Goal: Communication & Community: Answer question/provide support

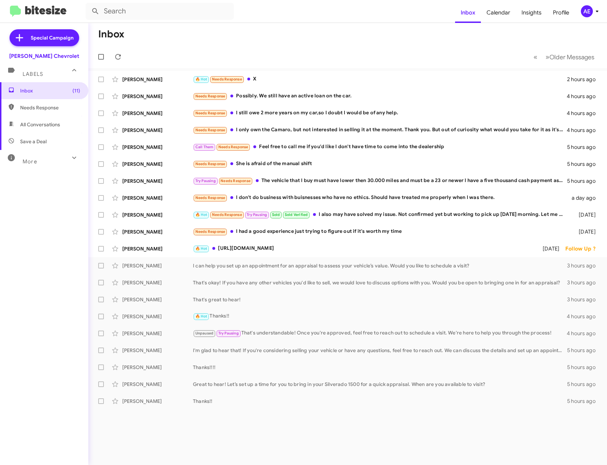
click at [26, 128] on span "All Conversations" at bounding box center [44, 124] width 88 height 17
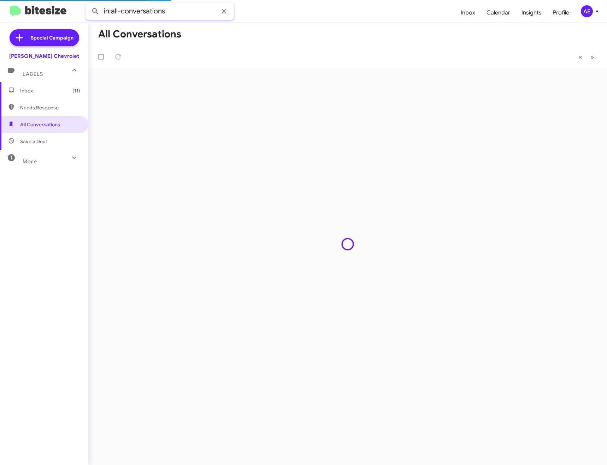
click at [197, 14] on input "in:all-conversations" at bounding box center [159, 11] width 148 height 17
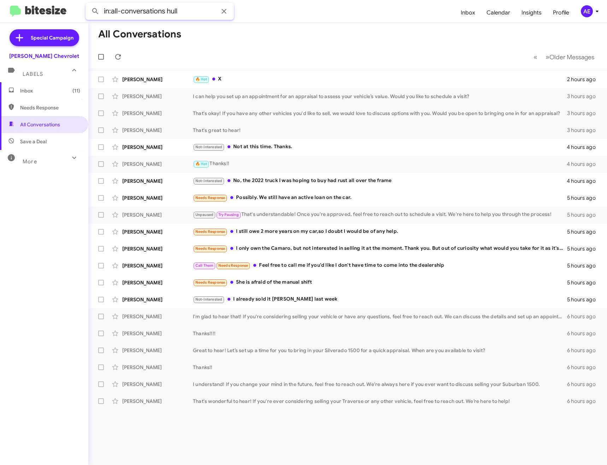
type input "in:all-conversations hull"
click at [88, 4] on button at bounding box center [95, 11] width 14 height 14
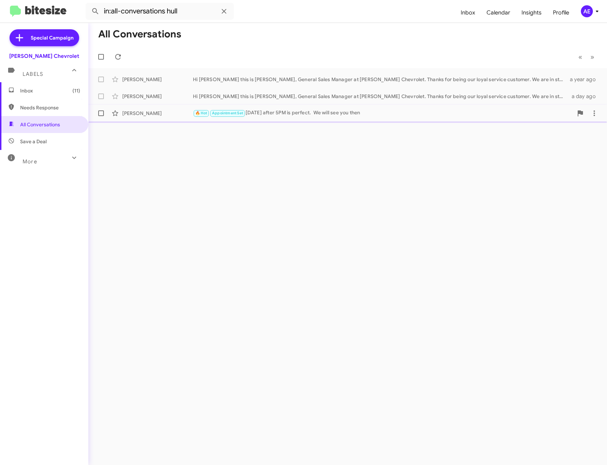
click at [292, 115] on div "🔥 Hot Appointment Set [DATE] after 5PM is perfect. We will see you then" at bounding box center [383, 113] width 380 height 8
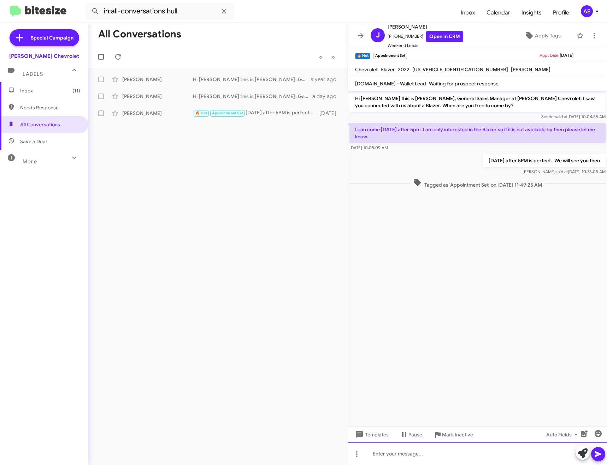
click at [445, 455] on div at bounding box center [477, 454] width 259 height 23
click at [359, 31] on button at bounding box center [360, 36] width 14 height 14
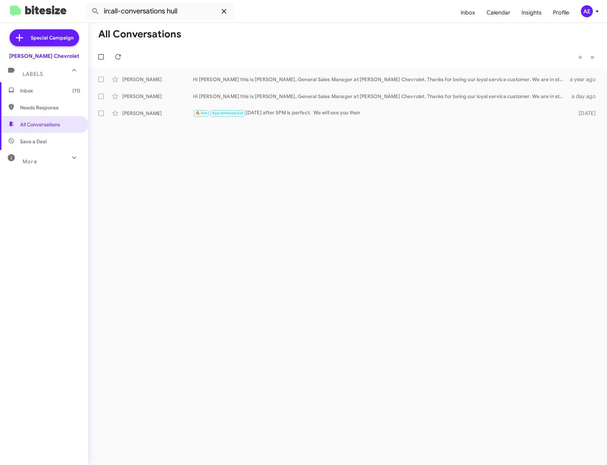
click at [222, 10] on icon at bounding box center [224, 11] width 8 height 8
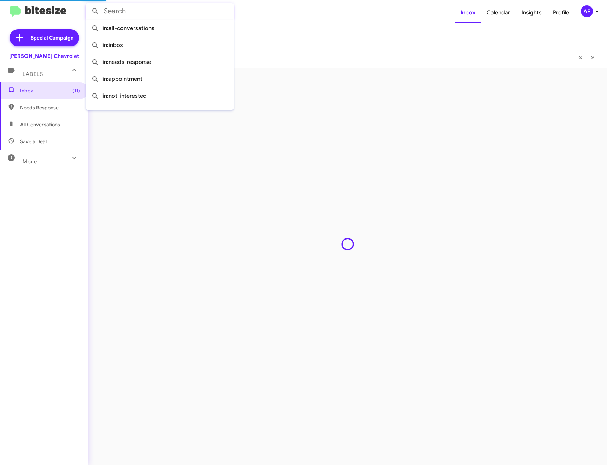
click at [56, 103] on span "Needs Response" at bounding box center [44, 107] width 88 height 17
type input "in:needs-response"
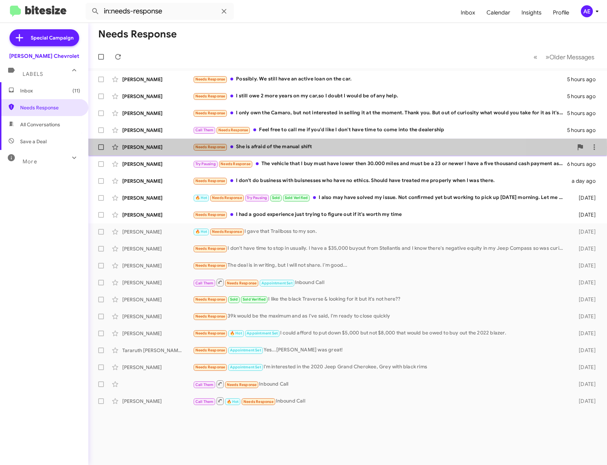
click at [297, 148] on div "Needs Response She is afraid of the manual shift" at bounding box center [383, 147] width 380 height 8
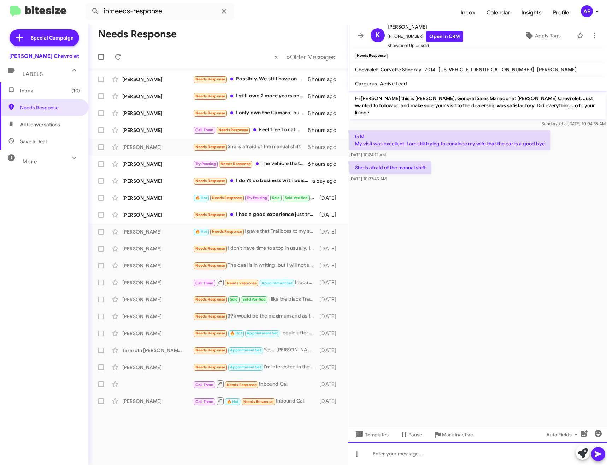
click at [455, 451] on div at bounding box center [477, 454] width 259 height 23
click at [362, 31] on button at bounding box center [360, 36] width 14 height 14
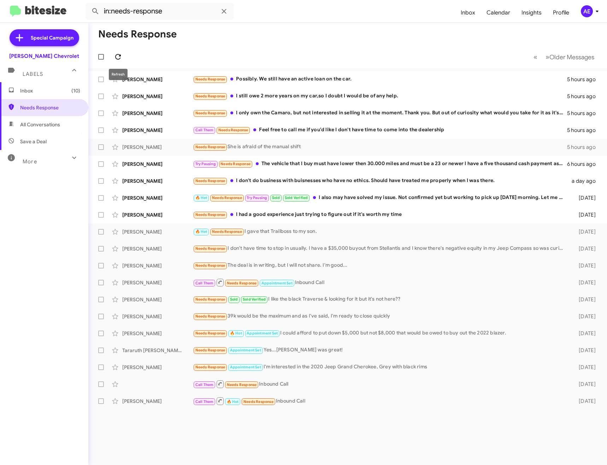
click at [121, 57] on icon at bounding box center [118, 57] width 8 height 8
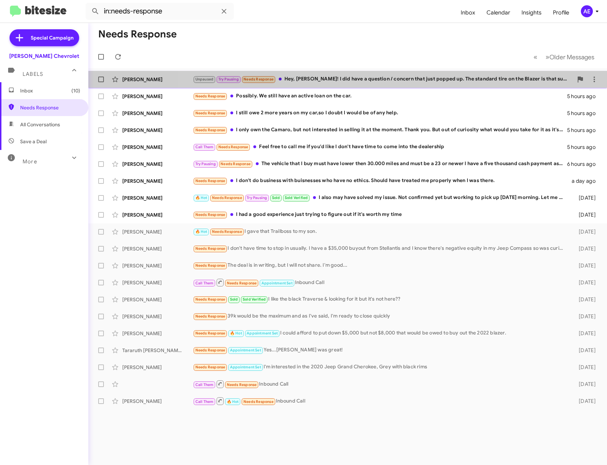
click at [414, 73] on div "[PERSON_NAME] Unpaused Try Pausing Needs Response Hey, [PERSON_NAME]! I did hav…" at bounding box center [347, 79] width 507 height 14
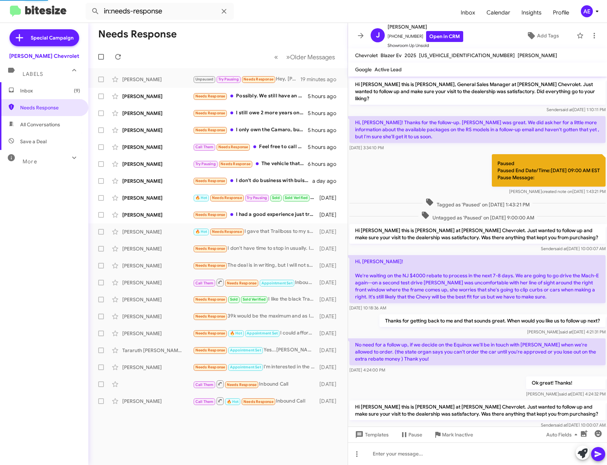
scroll to position [143, 0]
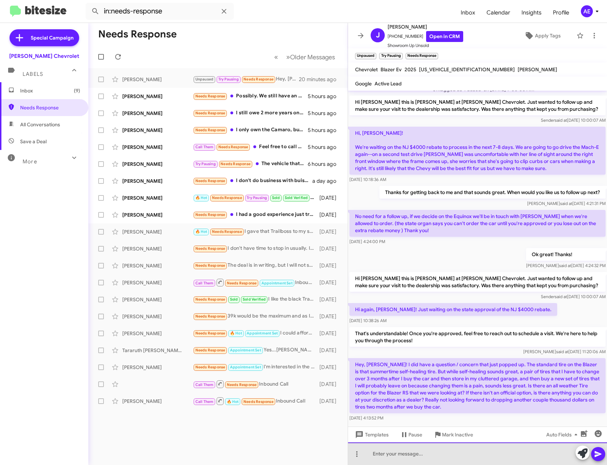
click at [457, 456] on div at bounding box center [477, 454] width 259 height 23
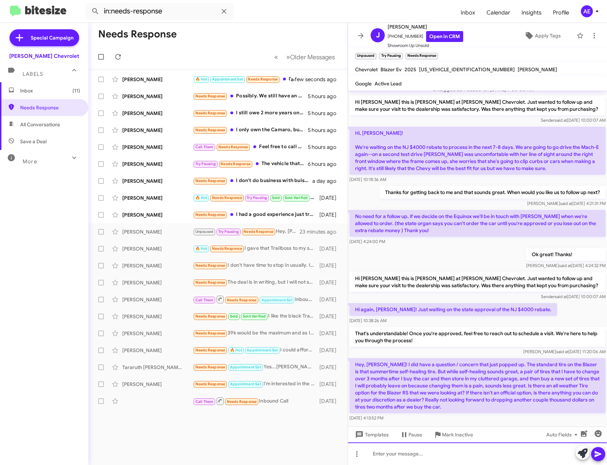
click at [455, 454] on div at bounding box center [477, 454] width 259 height 23
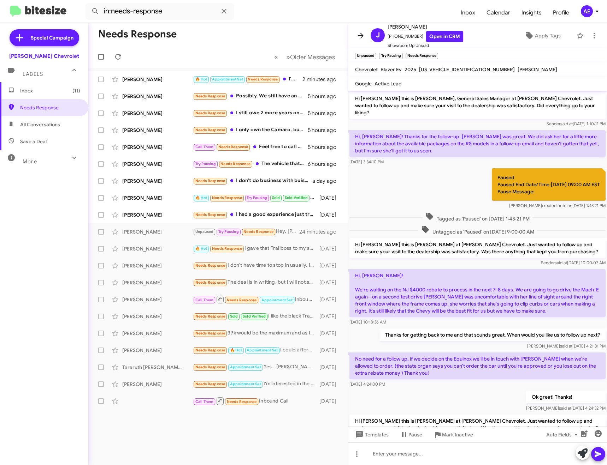
click at [357, 34] on icon at bounding box center [360, 35] width 8 height 8
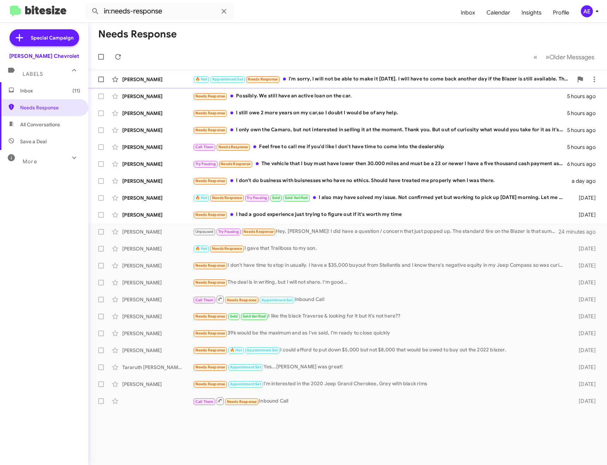
click at [335, 80] on div "🔥 Hot Appointment Set Needs Response I'm sorry, I will not be able to make it […" at bounding box center [383, 79] width 380 height 8
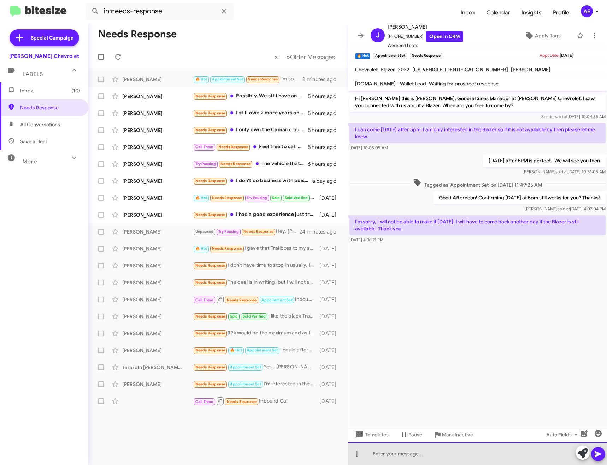
click at [428, 452] on div at bounding box center [477, 454] width 259 height 23
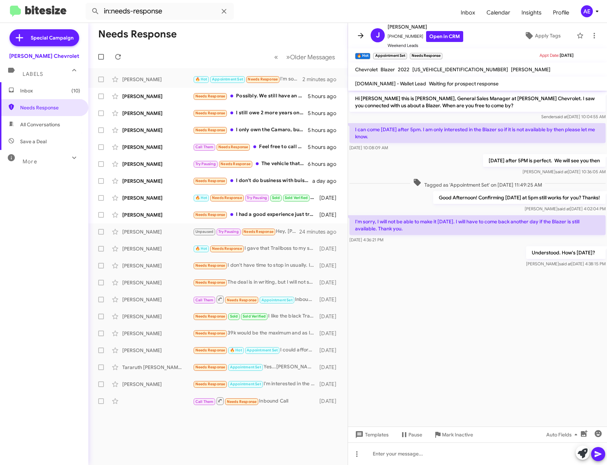
click at [362, 33] on icon at bounding box center [360, 35] width 8 height 8
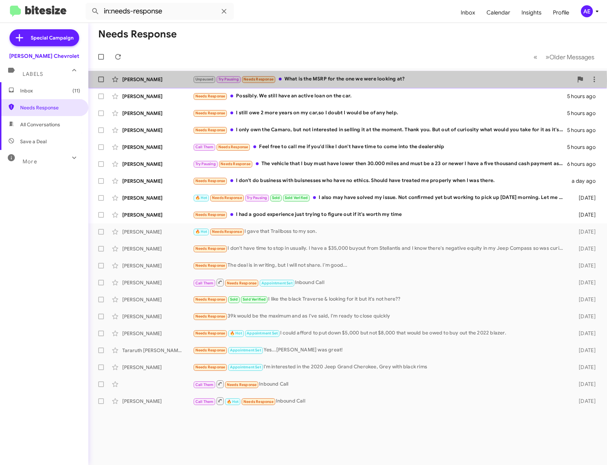
click at [339, 80] on div "Unpaused Try Pausing Needs Response What is the MSRP for the one we were lookin…" at bounding box center [383, 79] width 380 height 8
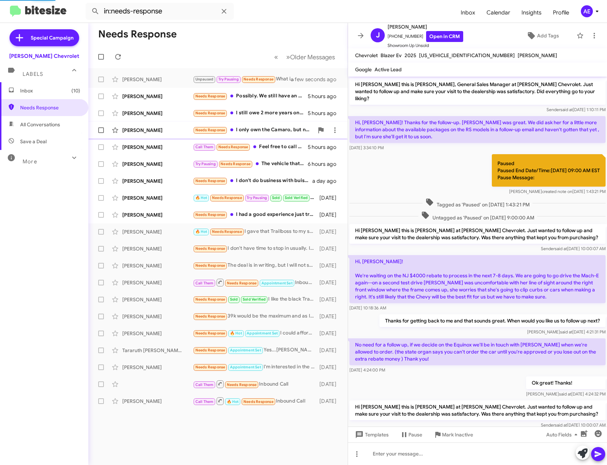
scroll to position [208, 0]
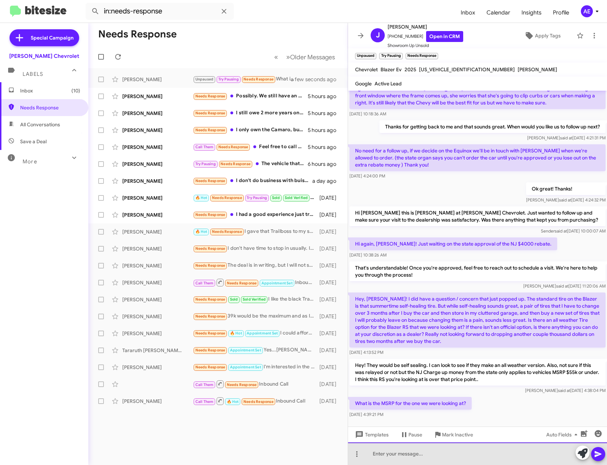
click at [455, 451] on div at bounding box center [477, 454] width 259 height 23
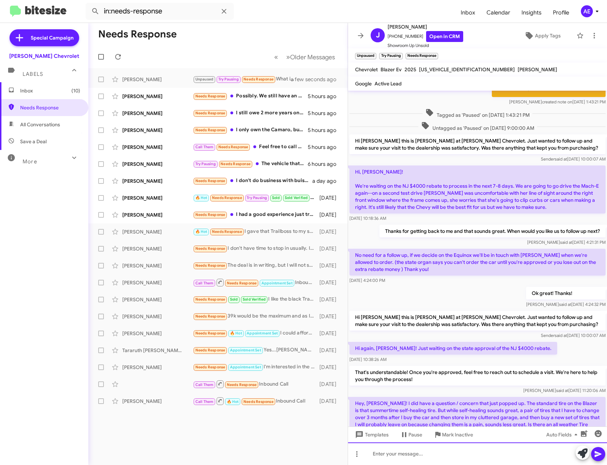
scroll to position [0, 0]
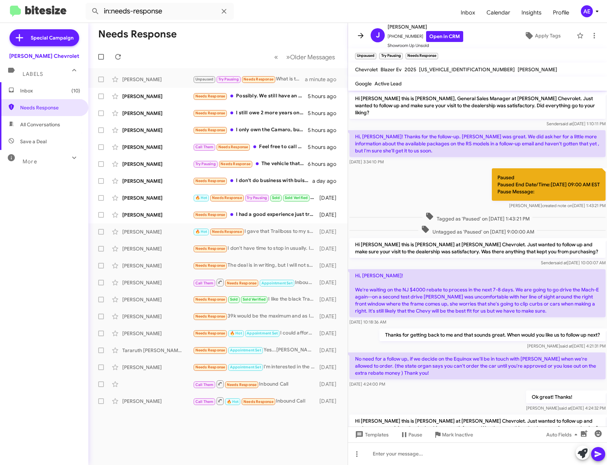
click at [359, 32] on icon at bounding box center [360, 35] width 8 height 8
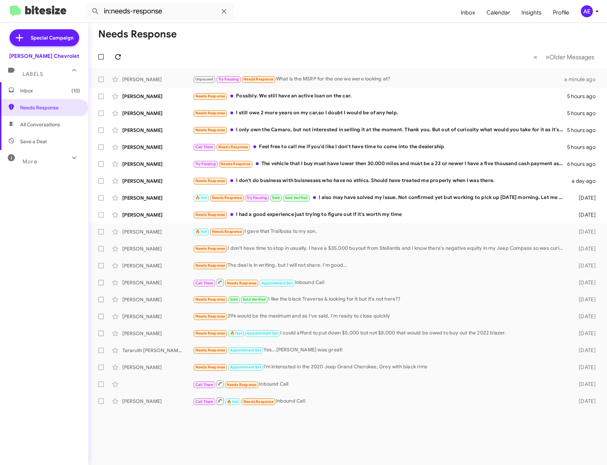
click at [124, 53] on span at bounding box center [118, 57] width 14 height 8
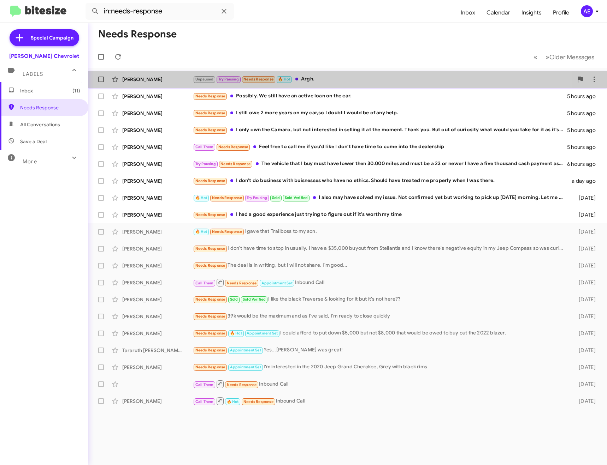
click at [320, 75] on div "Unpaused Try Pausing Needs Response 🔥 Hot Argh." at bounding box center [383, 79] width 380 height 8
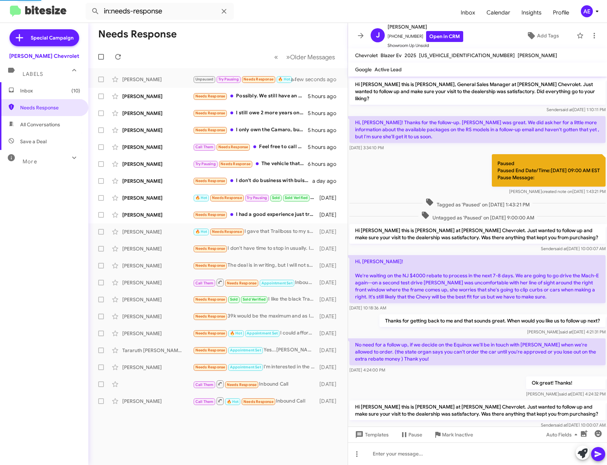
scroll to position [260, 0]
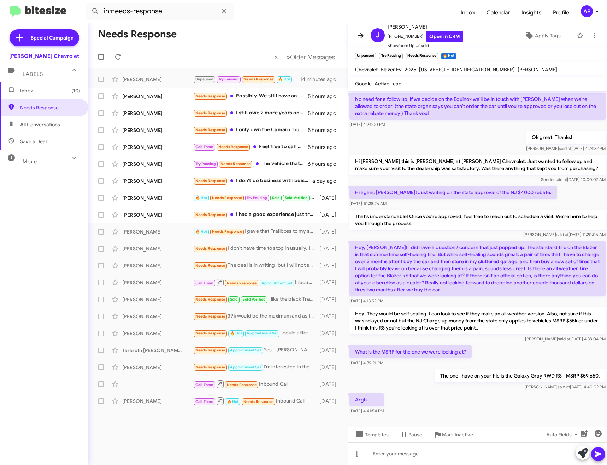
click at [363, 32] on icon at bounding box center [360, 35] width 8 height 8
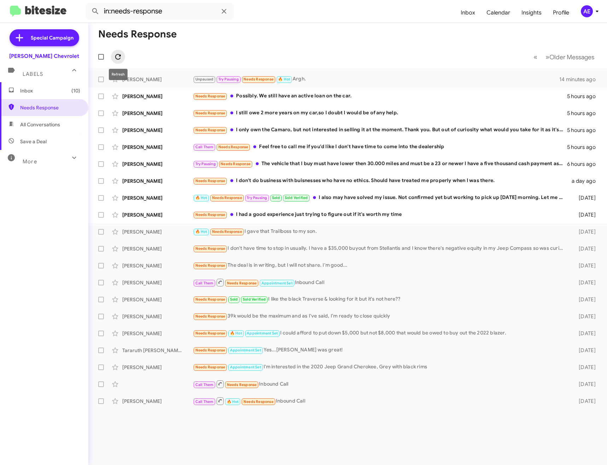
click at [121, 54] on icon at bounding box center [118, 57] width 8 height 8
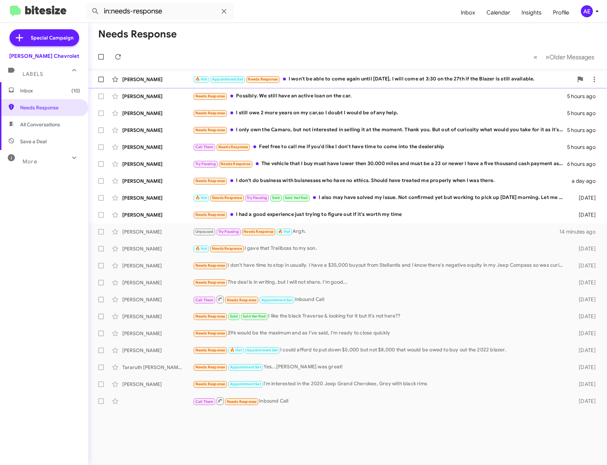
click at [334, 79] on div "🔥 Hot Appointment Set Needs Response I won't be able to come again until [DATE]…" at bounding box center [383, 79] width 380 height 8
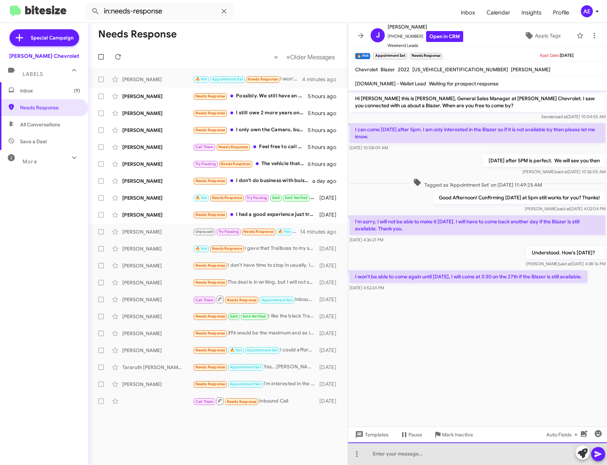
click at [406, 451] on div at bounding box center [477, 454] width 259 height 23
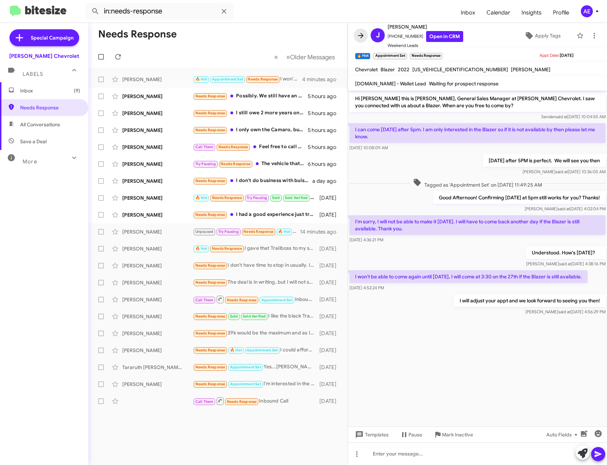
click at [366, 35] on span at bounding box center [360, 35] width 14 height 8
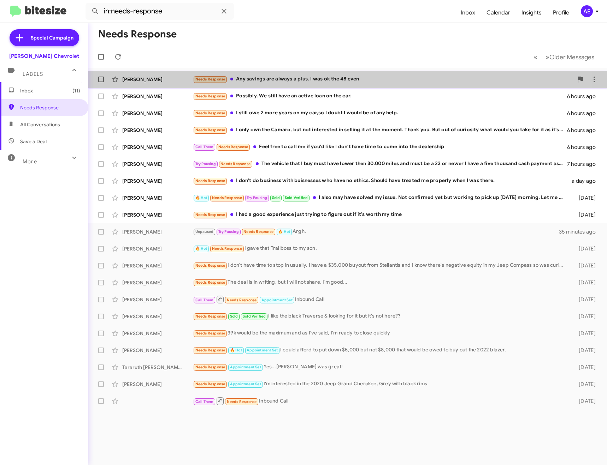
click at [285, 77] on div "Needs Response Any savings are always a plus. I was ok the 48 even" at bounding box center [383, 79] width 380 height 8
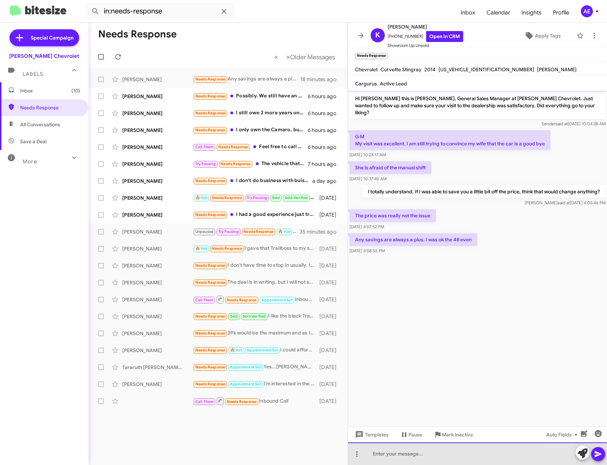
click at [441, 448] on div at bounding box center [477, 454] width 259 height 23
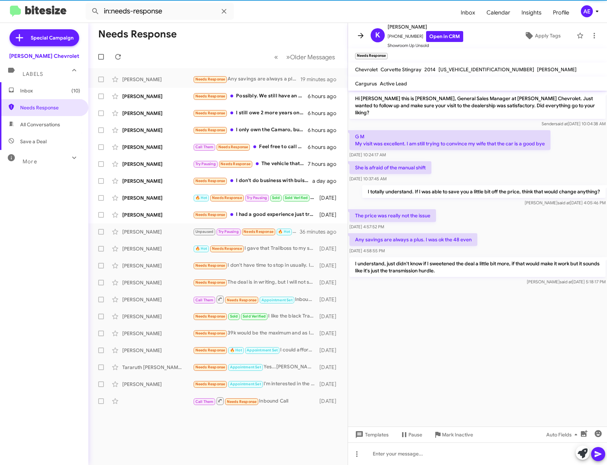
click at [362, 37] on icon at bounding box center [361, 35] width 6 height 5
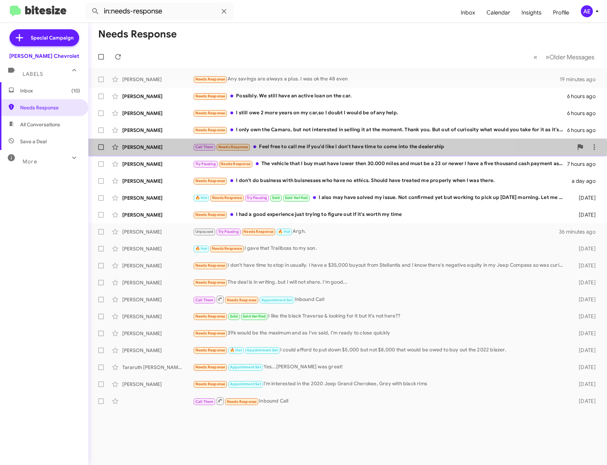
click at [292, 147] on div "Call Them Needs Response Feel free to call me if you'd like I don't have time t…" at bounding box center [383, 147] width 380 height 8
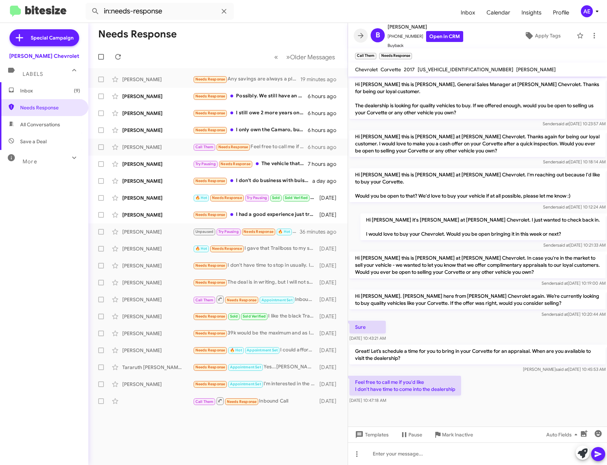
click at [362, 33] on icon at bounding box center [360, 35] width 8 height 8
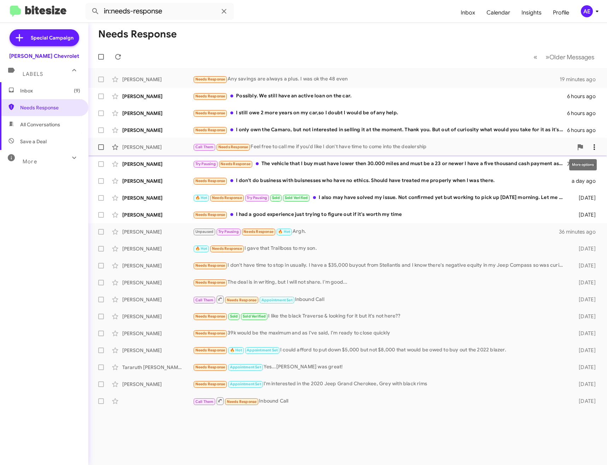
click at [594, 147] on icon at bounding box center [593, 147] width 1 height 6
click at [559, 168] on span "Mark as unread" at bounding box center [541, 165] width 36 height 17
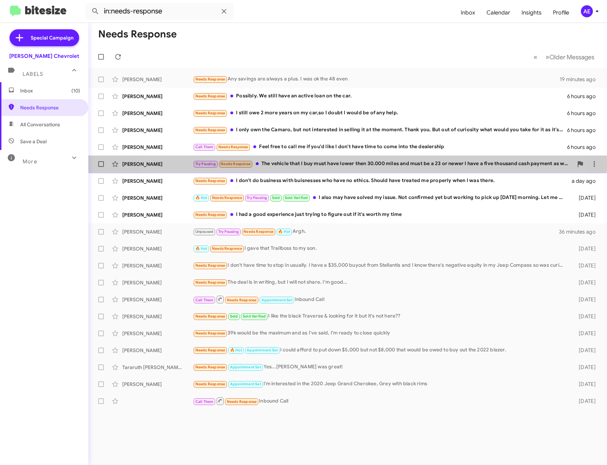
click at [328, 164] on div "Try Pausing Needs Response The vehicle that I buy must have lower then 30.000 m…" at bounding box center [383, 164] width 380 height 8
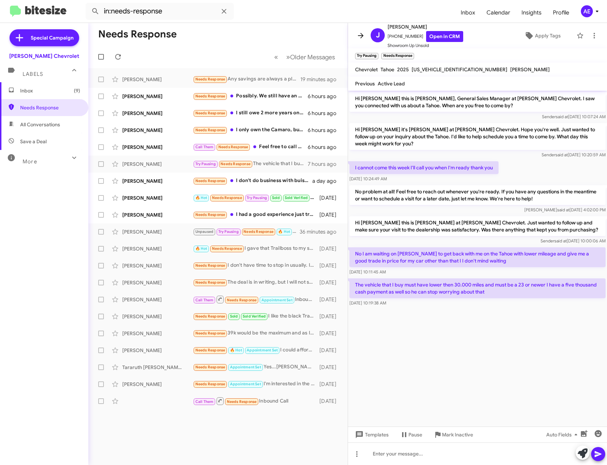
click at [366, 32] on span at bounding box center [360, 35] width 14 height 8
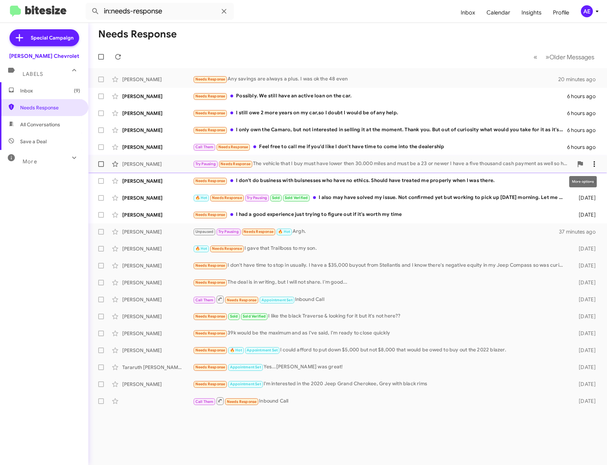
click at [593, 162] on icon at bounding box center [594, 164] width 8 height 8
click at [559, 180] on span "Mark as unread" at bounding box center [541, 182] width 36 height 17
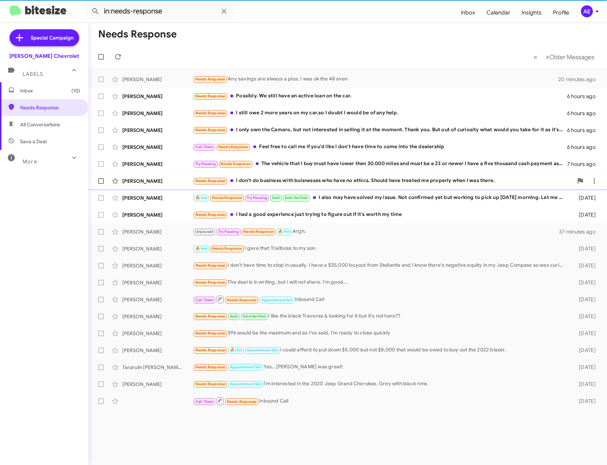
click at [281, 183] on div "Needs Response I don't do business with buisnesses who have no ethics. Should h…" at bounding box center [383, 181] width 380 height 8
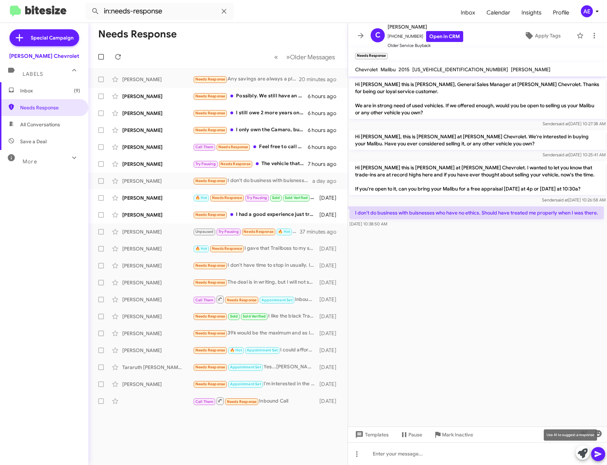
click at [582, 452] on icon at bounding box center [582, 454] width 10 height 10
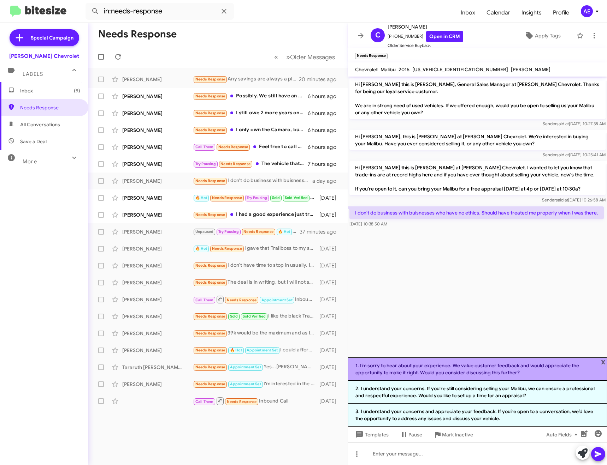
click at [497, 363] on li "1. I’m sorry to hear about your experience. We value customer feedback and woul…" at bounding box center [477, 369] width 259 height 23
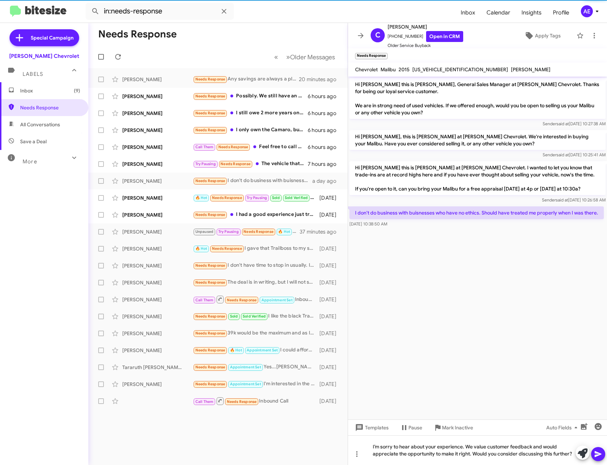
click at [599, 454] on icon at bounding box center [598, 454] width 8 height 8
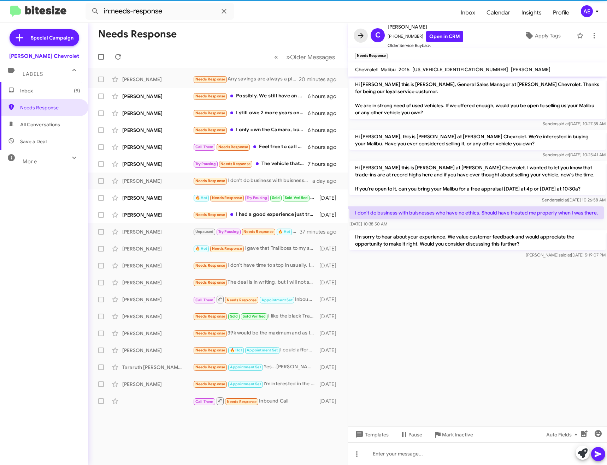
click at [361, 36] on icon at bounding box center [360, 35] width 8 height 8
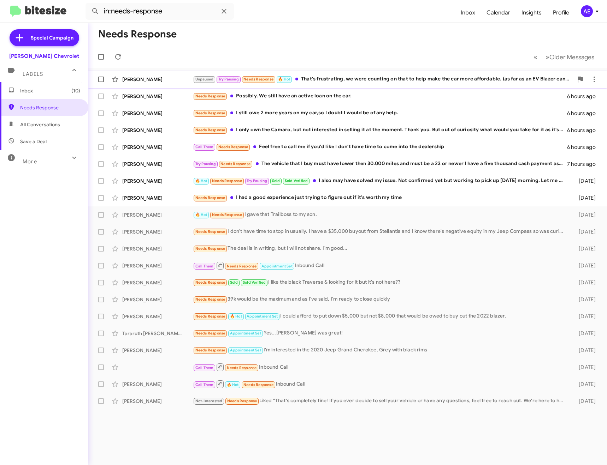
click at [351, 79] on div "Unpaused Try Pausing Needs Response 🔥 Hot That's frustrating, we were counting …" at bounding box center [383, 79] width 380 height 8
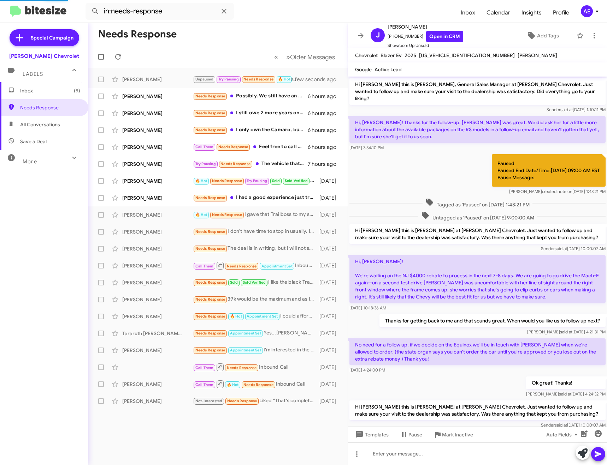
scroll to position [264, 0]
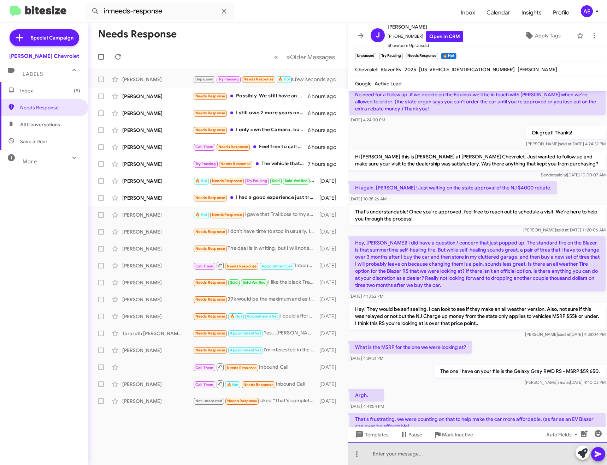
click at [440, 459] on div at bounding box center [477, 454] width 259 height 23
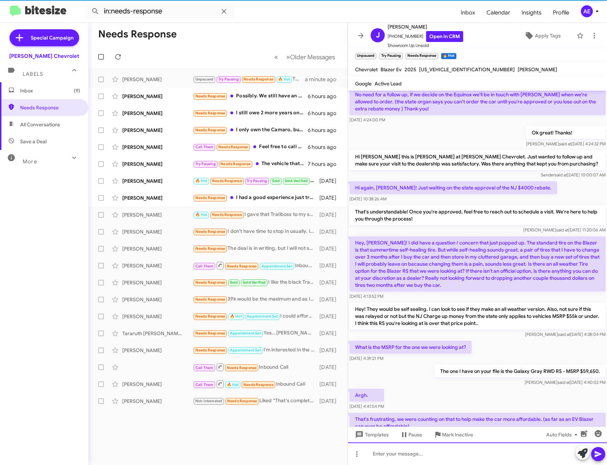
scroll to position [0, 0]
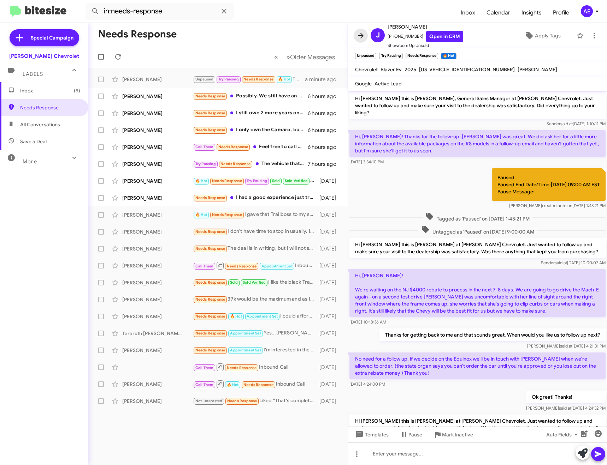
click at [359, 32] on icon at bounding box center [360, 35] width 8 height 8
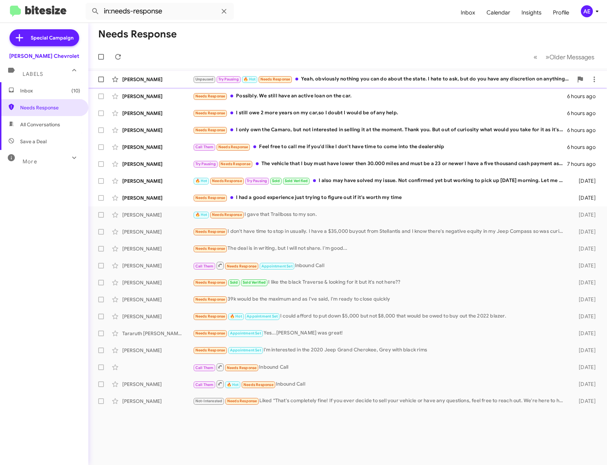
click at [342, 77] on div "Unpaused Try Pausing 🔥 Hot Needs Response Yeah, obviously nothing you can do ab…" at bounding box center [383, 79] width 380 height 8
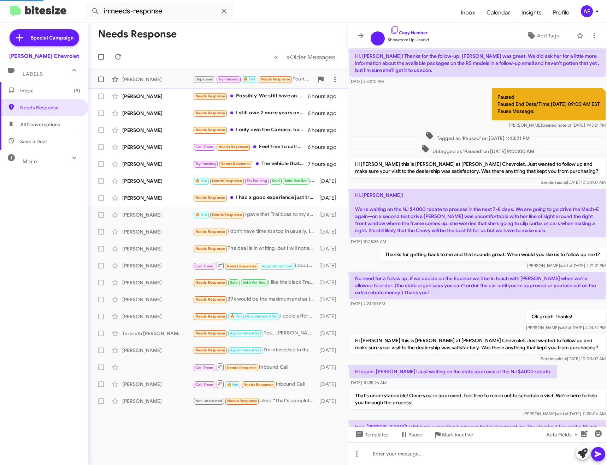
scroll to position [318, 0]
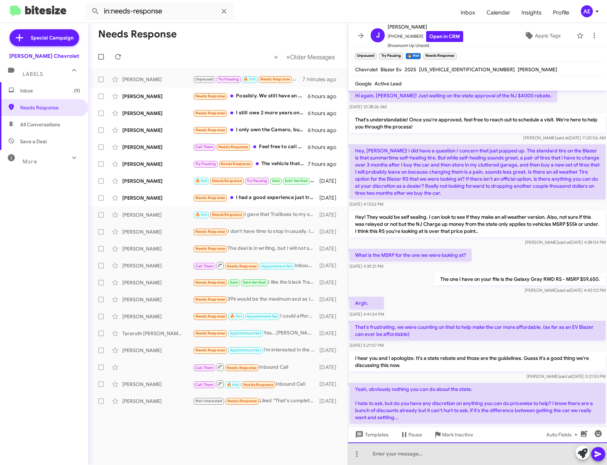
click at [427, 451] on div at bounding box center [477, 454] width 259 height 23
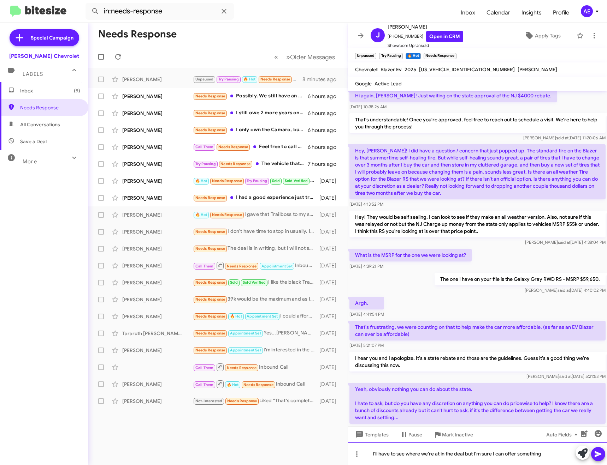
click at [427, 457] on div "I'll have to see where we're at in the deal but I'm sure I can offer something" at bounding box center [477, 454] width 259 height 23
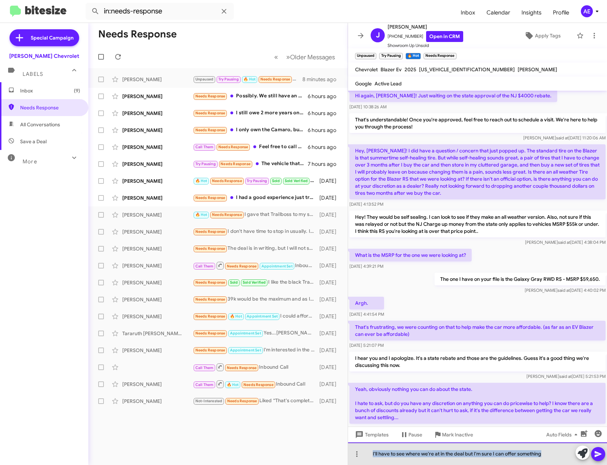
click at [427, 457] on div "I'll have to see where we're at in the deal but I'm sure I can offer something" at bounding box center [477, 454] width 259 height 23
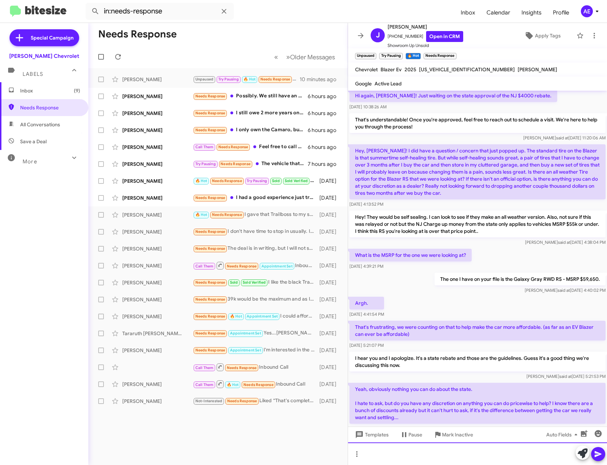
click at [428, 456] on div at bounding box center [477, 454] width 259 height 23
click at [469, 463] on div at bounding box center [477, 454] width 259 height 23
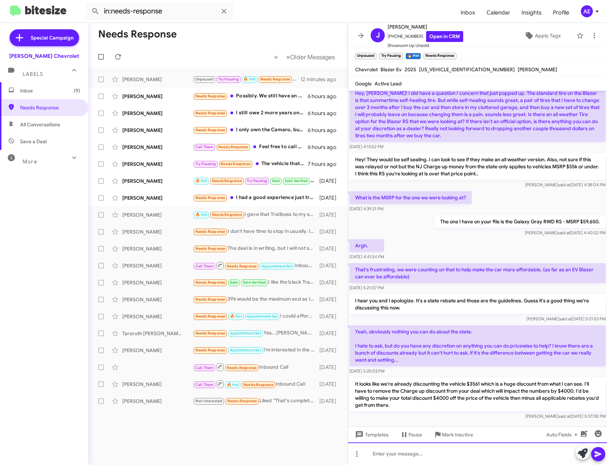
scroll to position [441, 0]
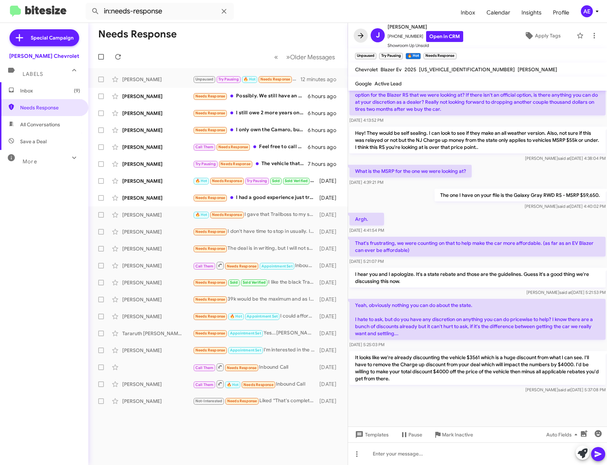
click at [360, 33] on icon at bounding box center [360, 35] width 8 height 8
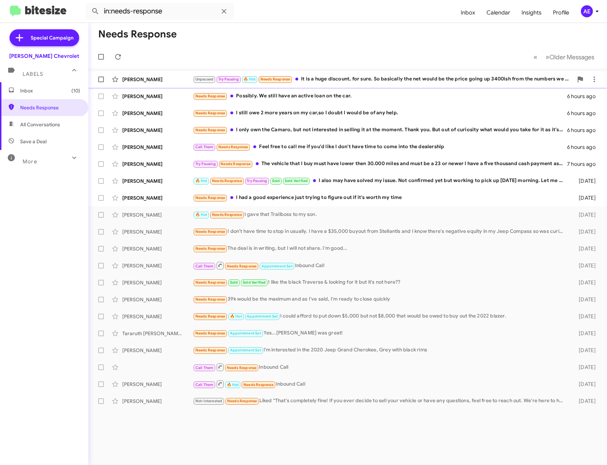
click at [422, 75] on div "Unpaused Try Pausing 🔥 Hot Needs Response It is a huge discount, for sure. So b…" at bounding box center [383, 79] width 380 height 8
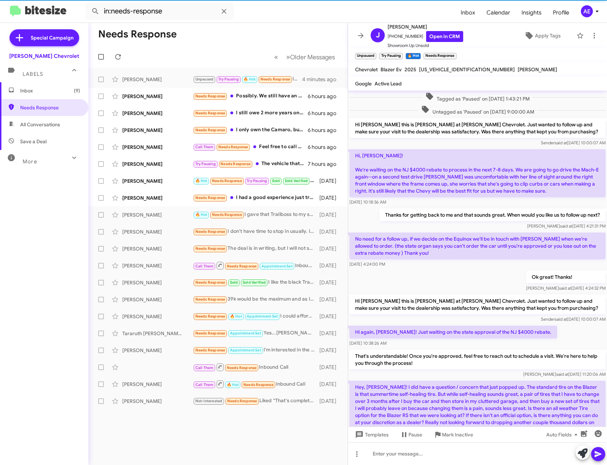
scroll to position [362, 0]
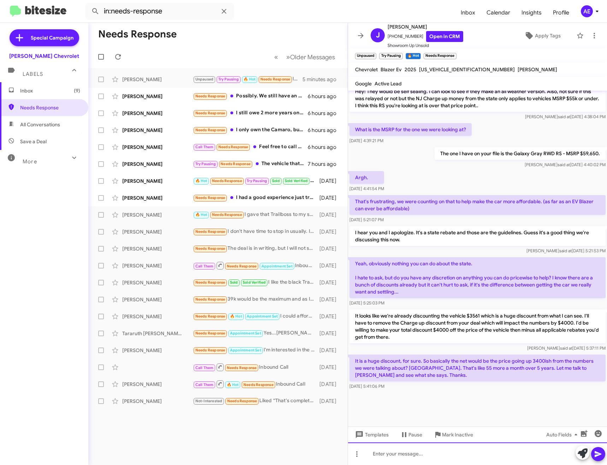
click at [482, 458] on div at bounding box center [477, 454] width 259 height 23
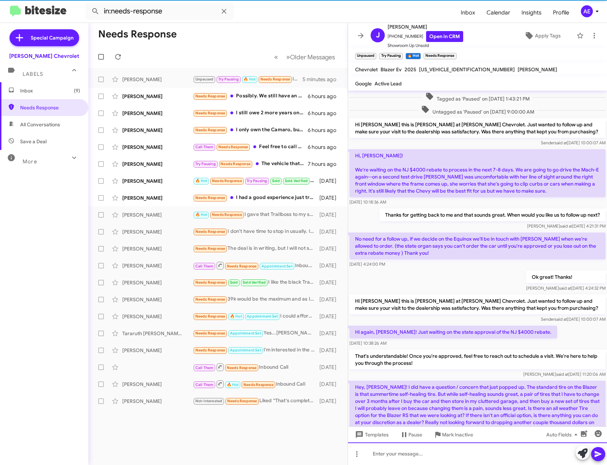
scroll to position [35, 0]
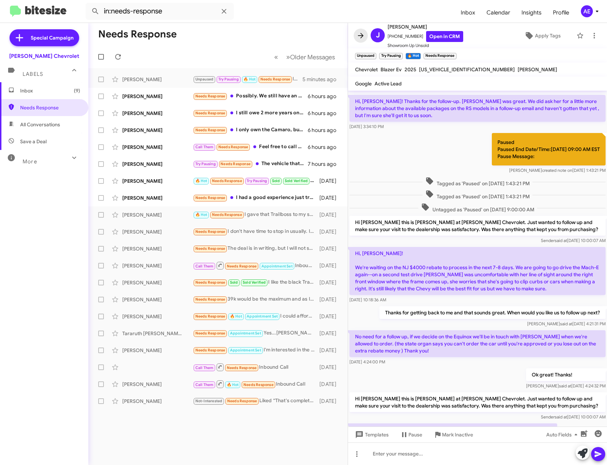
click at [364, 34] on icon at bounding box center [360, 35] width 8 height 8
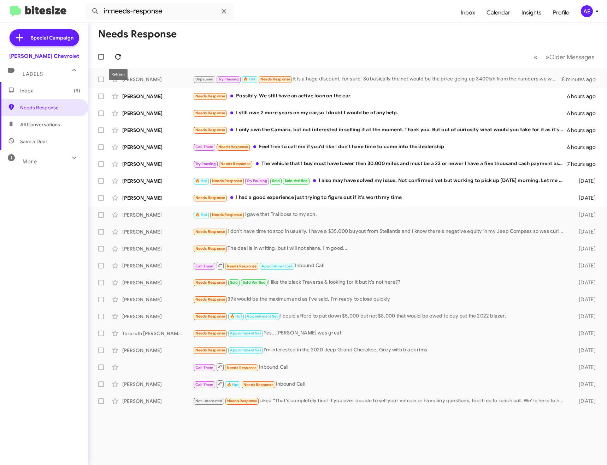
click at [119, 59] on icon at bounding box center [118, 57] width 6 height 6
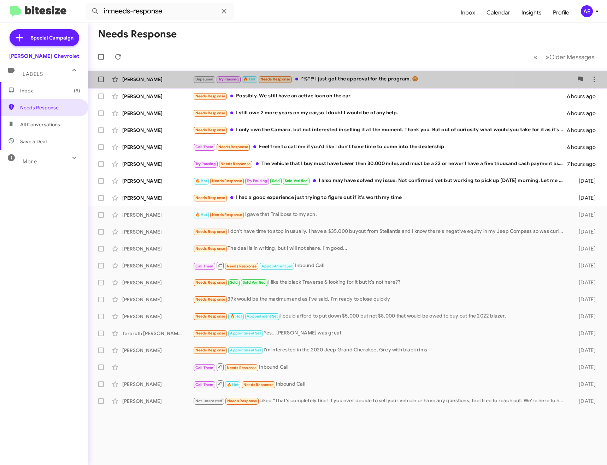
click at [336, 76] on div "Unpaused Try Pausing 🔥 Hot Needs Response ^%^!* I just got the approval for the…" at bounding box center [383, 79] width 380 height 8
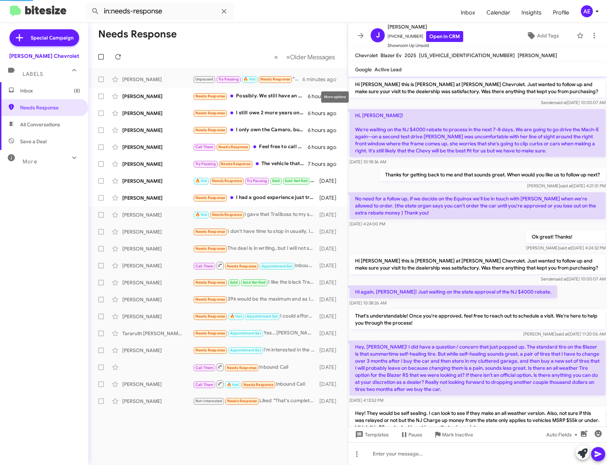
scroll to position [370, 0]
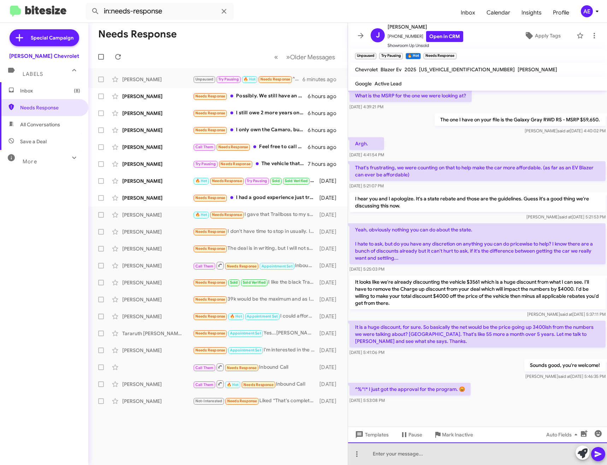
click at [464, 458] on div at bounding box center [477, 454] width 259 height 23
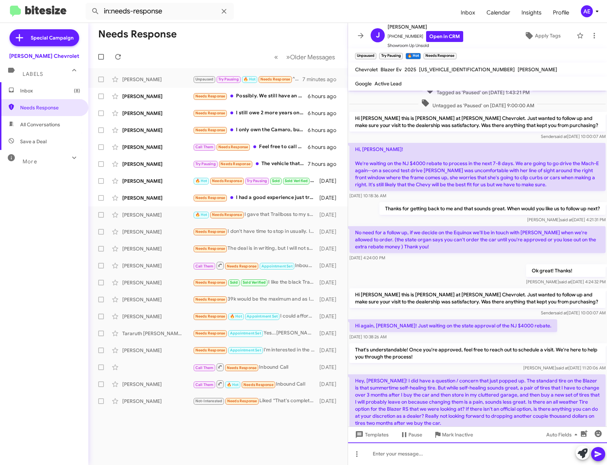
scroll to position [247, 0]
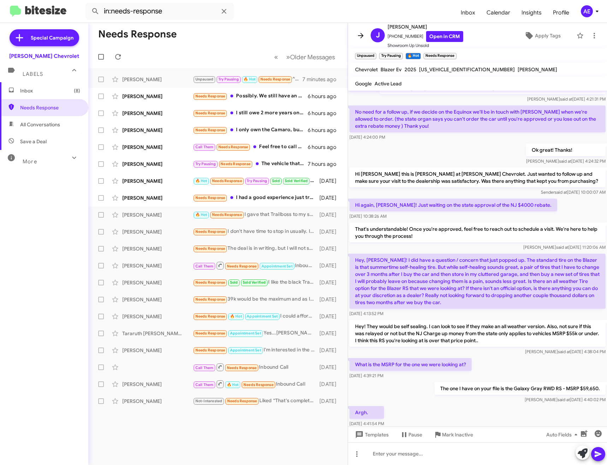
click at [359, 33] on icon at bounding box center [360, 35] width 8 height 8
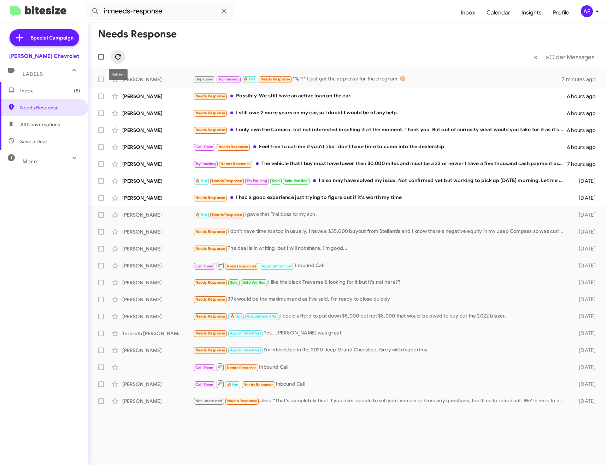
click at [124, 58] on span at bounding box center [118, 57] width 14 height 8
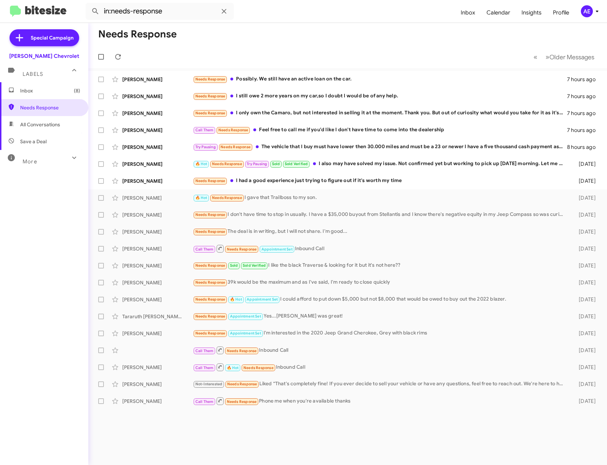
click at [125, 58] on mat-toolbar-row "« Previous » Next Older Messages" at bounding box center [347, 57] width 518 height 23
click at [121, 58] on icon at bounding box center [118, 57] width 8 height 8
click at [346, 217] on div "Needs Response I don't have time to stop in usually. I have a $35,000 buyout fr…" at bounding box center [383, 215] width 380 height 8
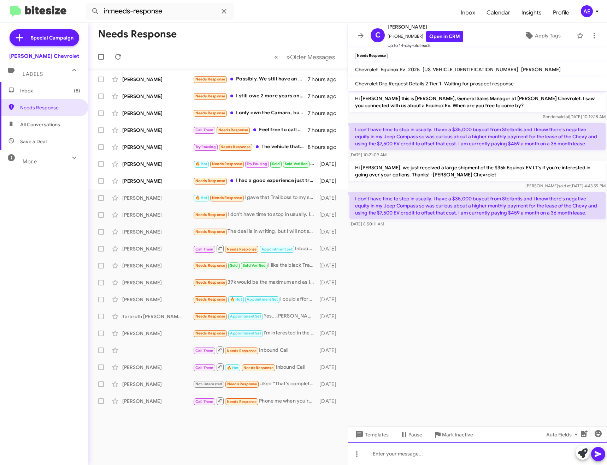
click at [459, 455] on div at bounding box center [477, 454] width 259 height 23
click at [438, 450] on div at bounding box center [477, 454] width 259 height 23
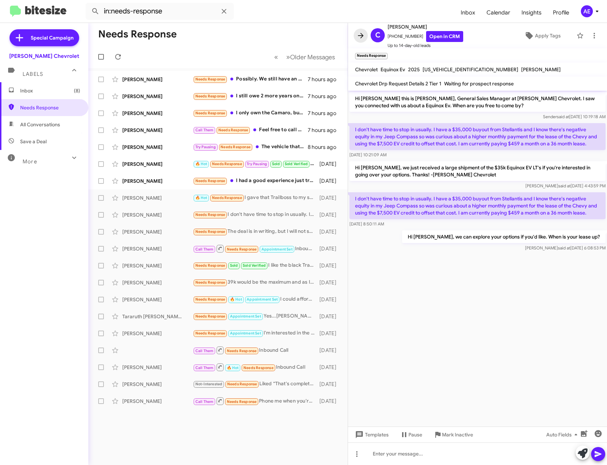
click at [362, 37] on icon at bounding box center [361, 35] width 6 height 5
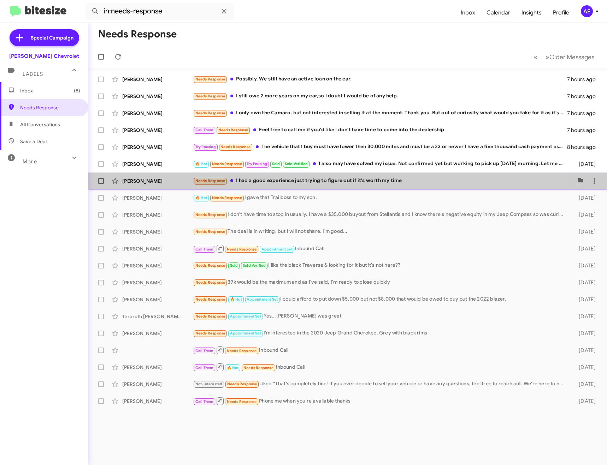
click at [273, 183] on div "Needs Response I had a good experience just trying to figure out if it's worth …" at bounding box center [383, 181] width 380 height 8
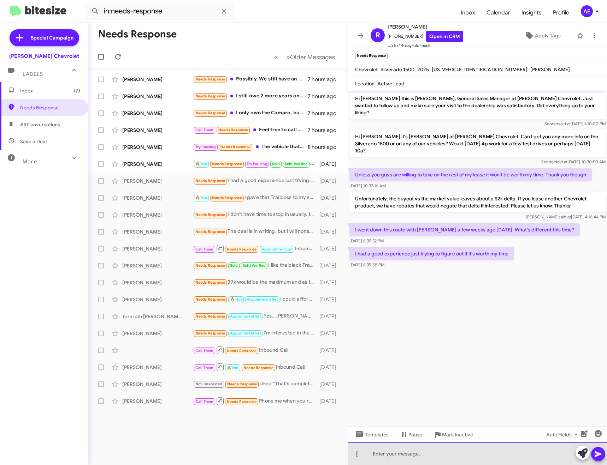
click at [444, 455] on div at bounding box center [477, 454] width 259 height 23
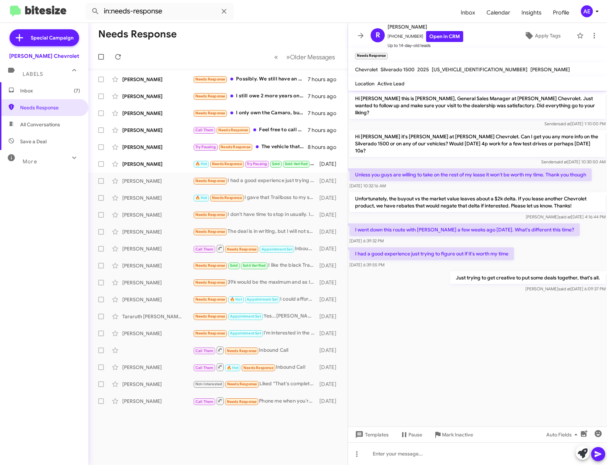
click at [358, 36] on icon at bounding box center [360, 35] width 8 height 8
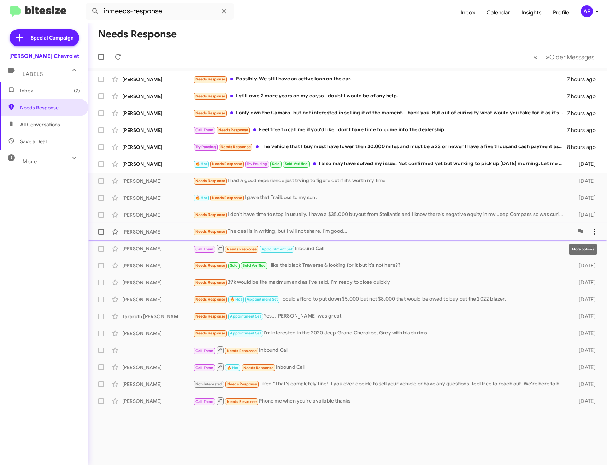
click at [592, 231] on icon at bounding box center [594, 232] width 8 height 8
click at [592, 231] on div at bounding box center [303, 232] width 607 height 465
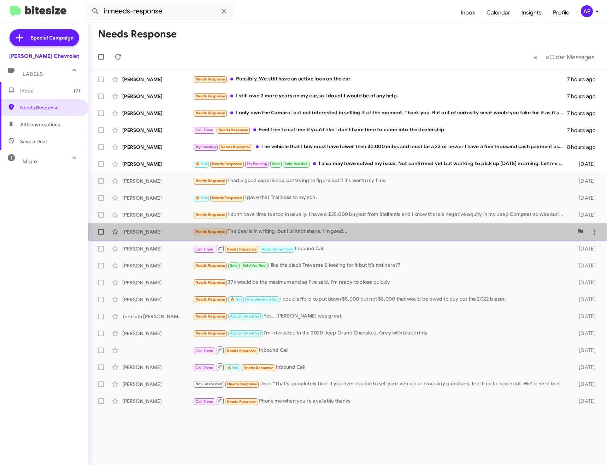
click at [287, 232] on div "Needs Response The deal is in writing, but I will not share. I'm good..." at bounding box center [383, 232] width 380 height 8
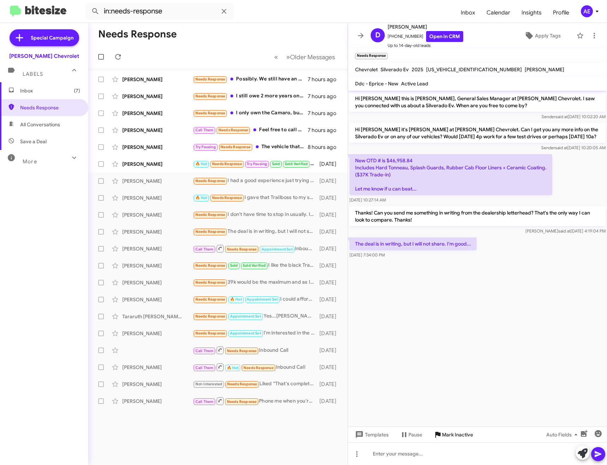
click at [463, 433] on span "Mark Inactive" at bounding box center [457, 435] width 31 height 13
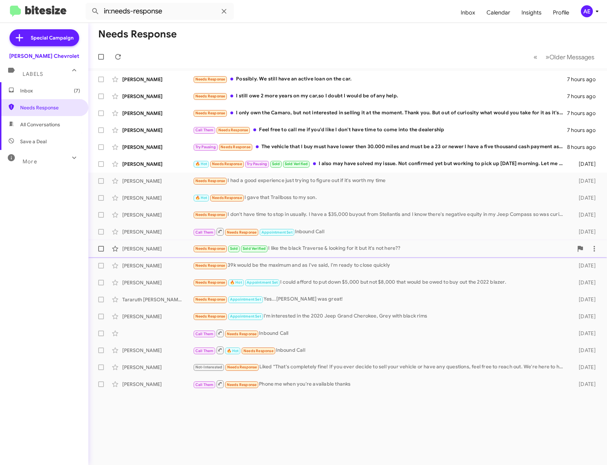
click at [344, 250] on div "Needs Response Sold Sold Verified I like the black Traverse & looking for it bu…" at bounding box center [383, 249] width 380 height 8
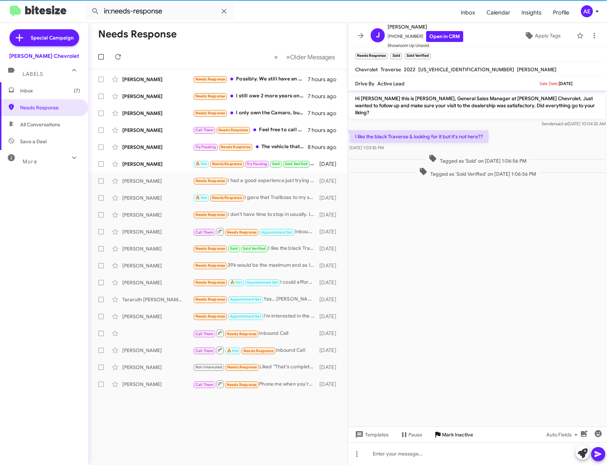
click at [455, 435] on span "Mark Inactive" at bounding box center [457, 435] width 31 height 13
